Goal: Task Accomplishment & Management: Use online tool/utility

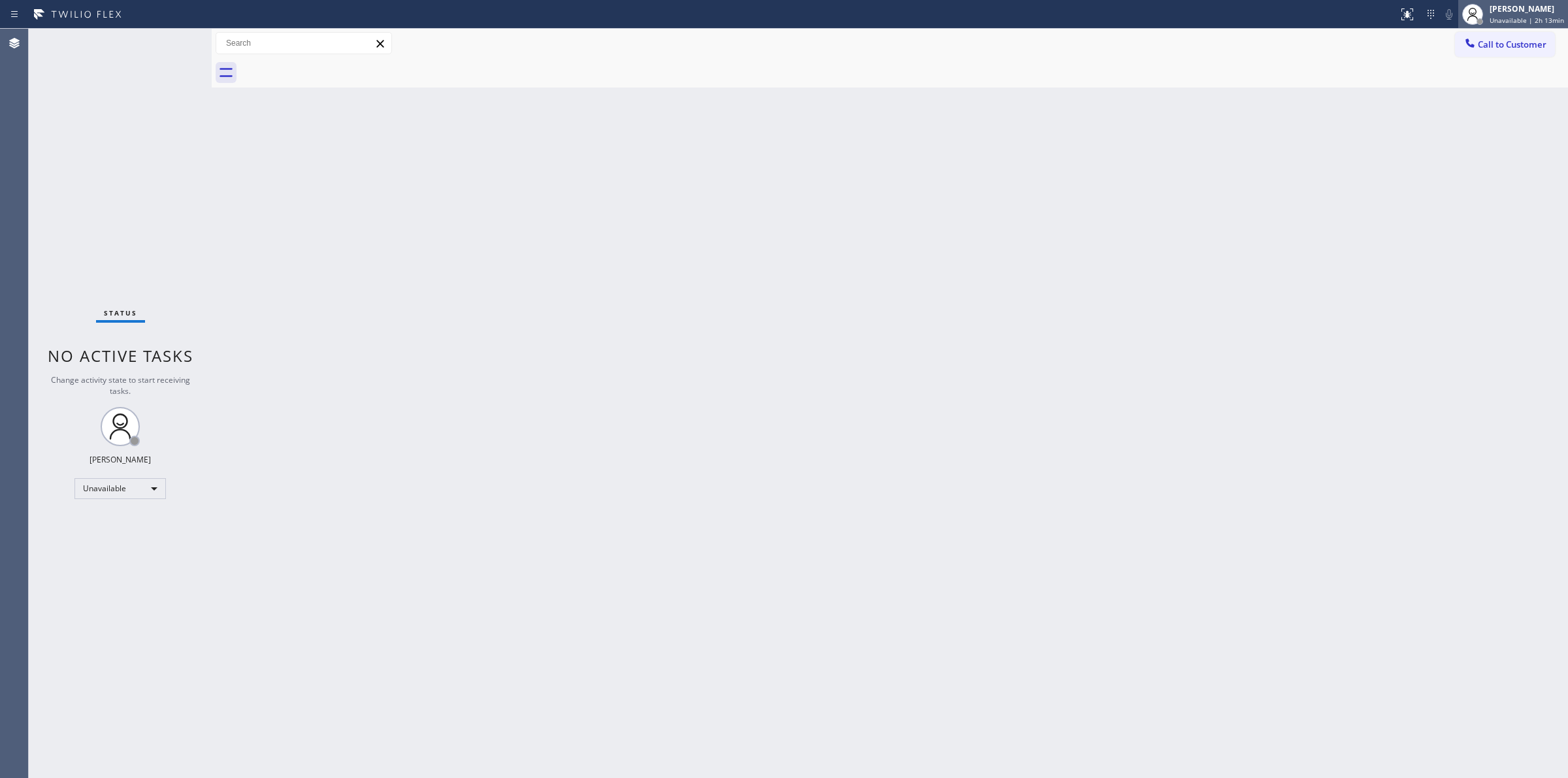
click at [1526, 3] on div "[PERSON_NAME] Unavailable | 2h 13min" at bounding box center [1527, 14] width 81 height 23
click at [1509, 109] on button "Break" at bounding box center [1503, 103] width 131 height 17
click at [1567, 243] on div "Back to Dashboard Change Sender ID Customers Technicians Select a contact Outbo…" at bounding box center [890, 403] width 1356 height 749
click at [1529, 16] on span "Break | 22:50" at bounding box center [1520, 20] width 43 height 9
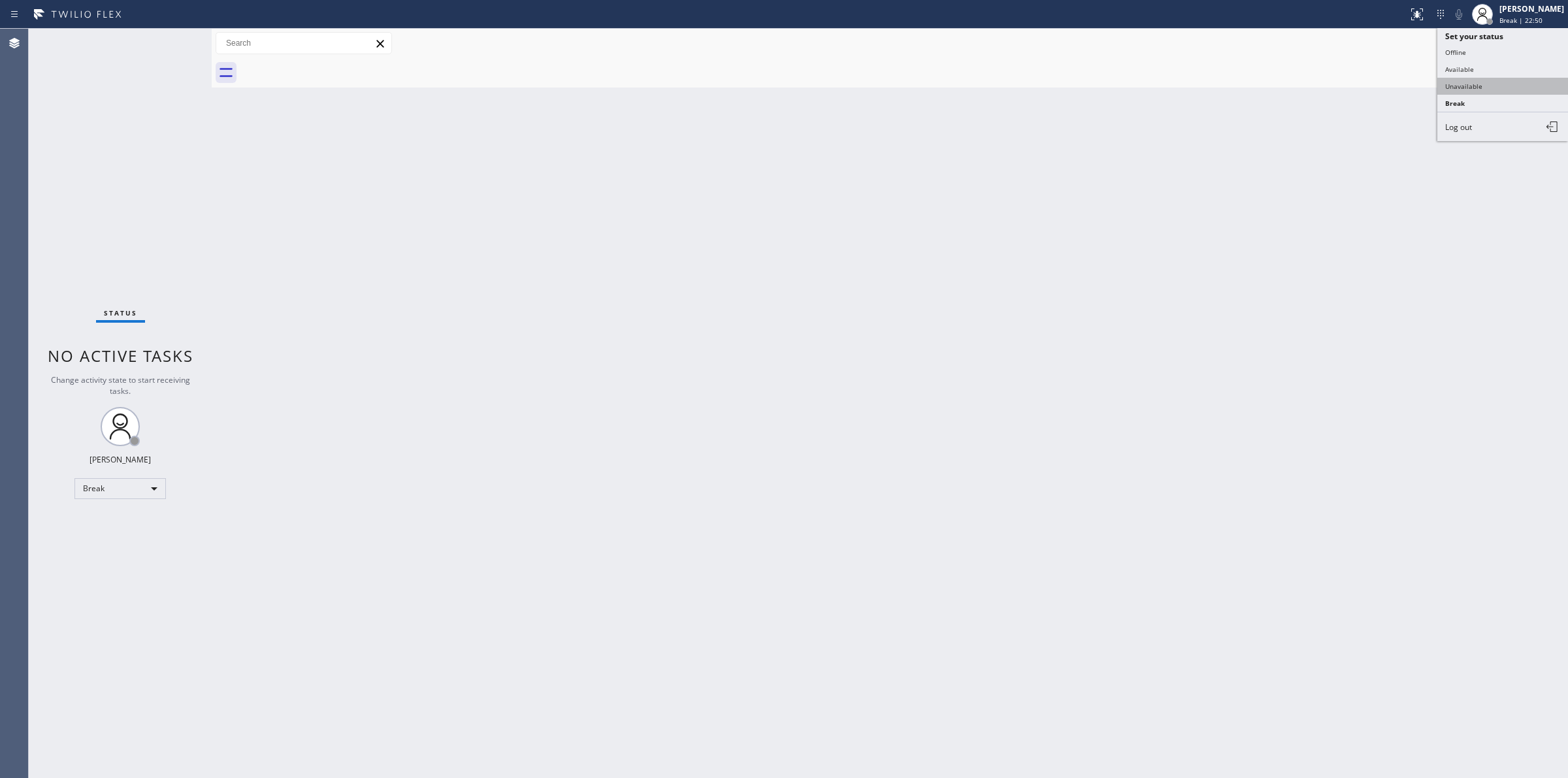
click at [1477, 91] on button "Unavailable" at bounding box center [1503, 86] width 131 height 17
drag, startPoint x: 1495, startPoint y: 50, endPoint x: 1278, endPoint y: 113, distance: 226.0
click at [1494, 50] on button "Call to Customer" at bounding box center [1505, 44] width 100 height 25
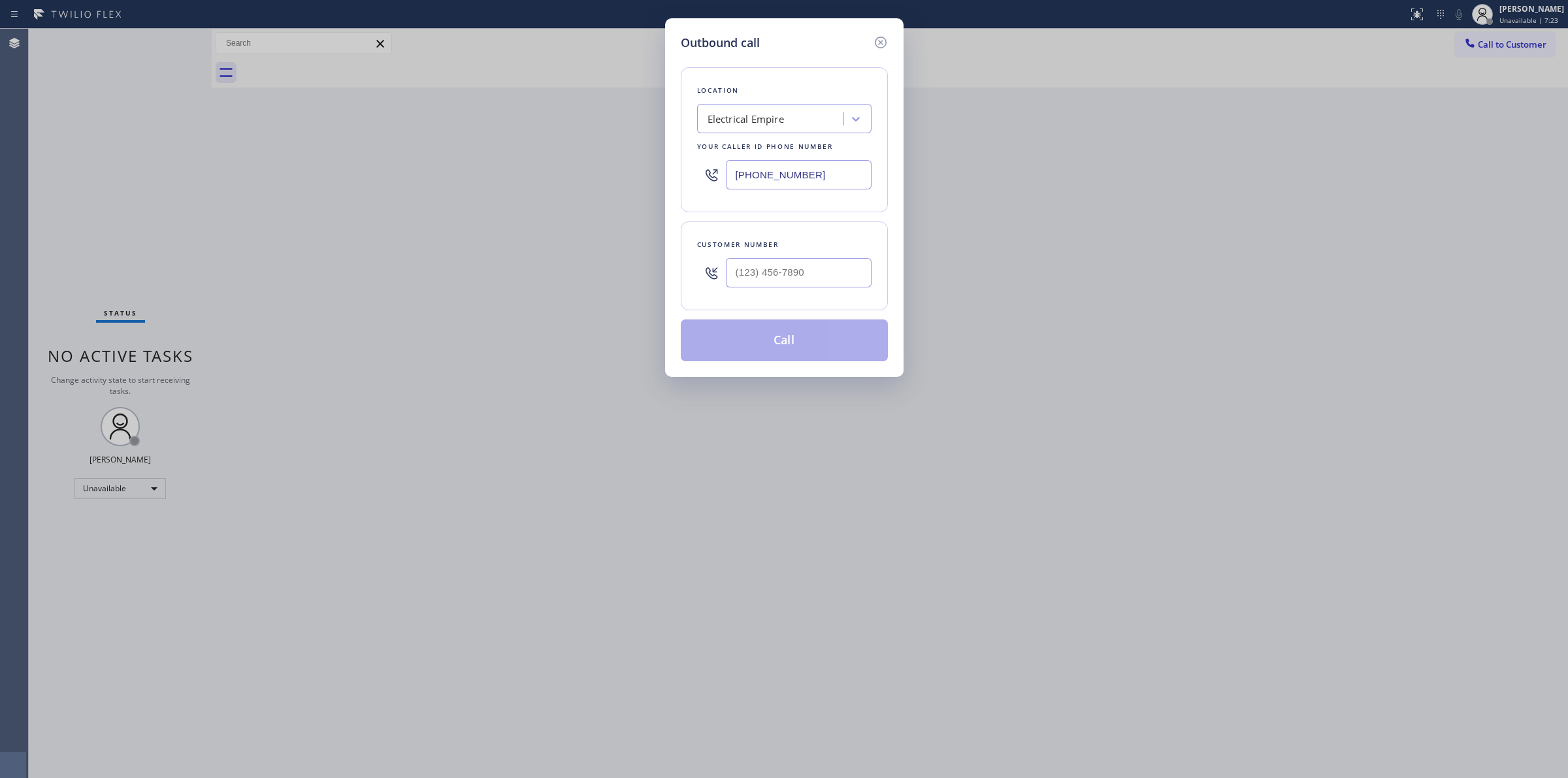
click at [835, 258] on div at bounding box center [799, 273] width 146 height 42
paste input "305) 753-0563"
click at [827, 270] on input "(___) ___-____" at bounding box center [799, 273] width 146 height 29
type input "[PHONE_NUMBER]"
